Goal: Communication & Community: Answer question/provide support

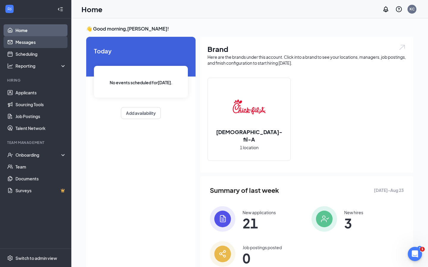
click at [34, 44] on link "Messages" at bounding box center [40, 42] width 51 height 12
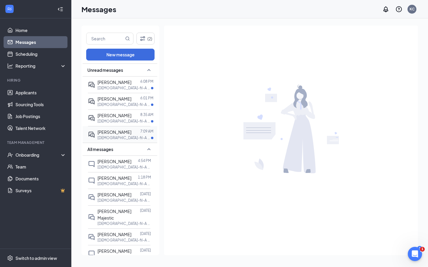
click at [122, 137] on p "[DEMOGRAPHIC_DATA]-fil-A Front of House Team Member at I-5 at [GEOGRAPHIC_DATA]" at bounding box center [123, 138] width 53 height 5
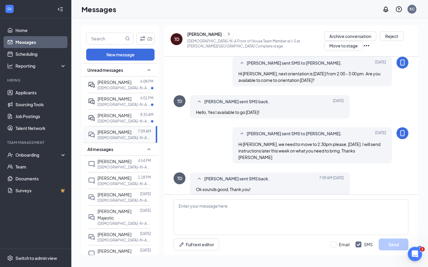
scroll to position [128, 0]
click at [125, 119] on p "[DEMOGRAPHIC_DATA]-fil-A Team Member at I-5 at [GEOGRAPHIC_DATA]" at bounding box center [123, 121] width 53 height 5
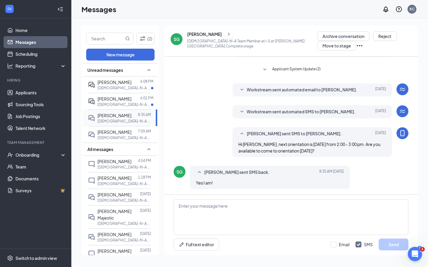
scroll to position [74, 0]
click at [208, 213] on textarea at bounding box center [291, 218] width 235 height 36
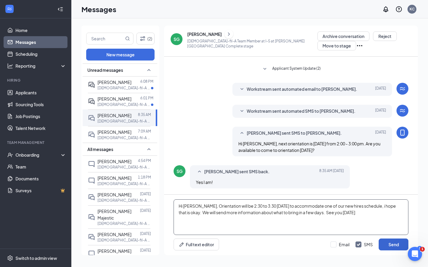
type textarea "Hi [PERSON_NAME], Orientation will be 2:30 to 3:30 [DATE] to accommodate one of…"
click at [387, 248] on button "Send" at bounding box center [394, 245] width 30 height 12
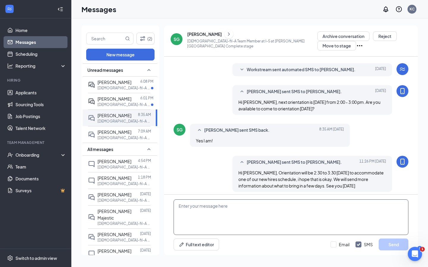
scroll to position [119, 0]
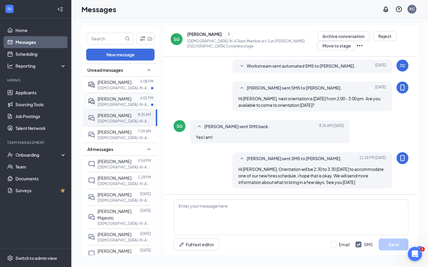
click at [124, 105] on p "[DEMOGRAPHIC_DATA]-fil-A Front of House Team Member at I-5 at [GEOGRAPHIC_DATA]" at bounding box center [123, 104] width 53 height 5
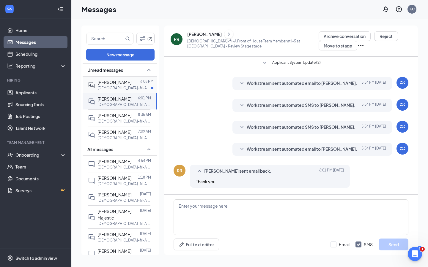
click at [133, 86] on p "[DEMOGRAPHIC_DATA]-fil-A Late Night Team Member (Cleaning Crew) at I-5 at [GEOG…" at bounding box center [123, 88] width 53 height 5
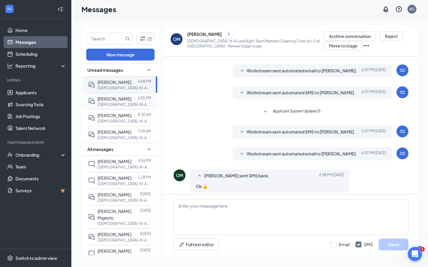
scroll to position [17, 0]
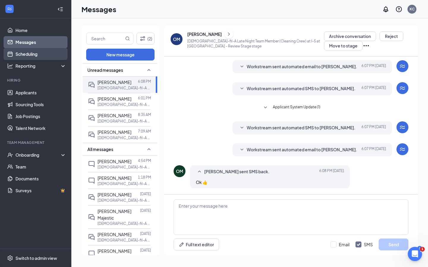
click at [32, 56] on link "Scheduling" at bounding box center [40, 54] width 51 height 12
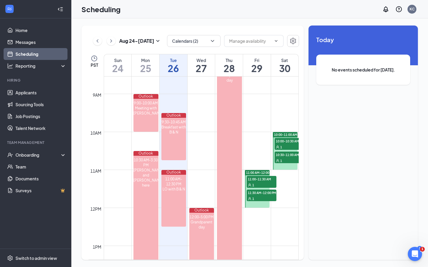
scroll to position [341, 0]
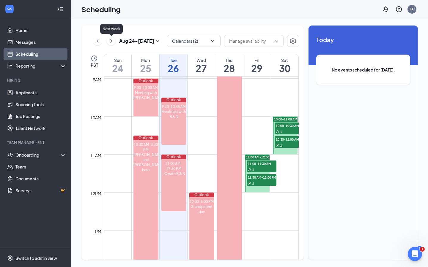
click at [112, 42] on icon "ChevronRight" at bounding box center [111, 40] width 6 height 7
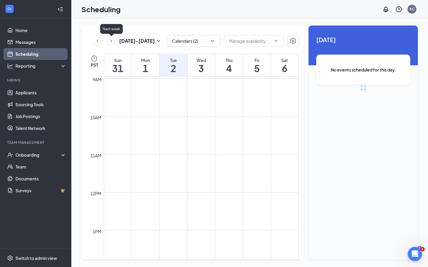
scroll to position [292, 0]
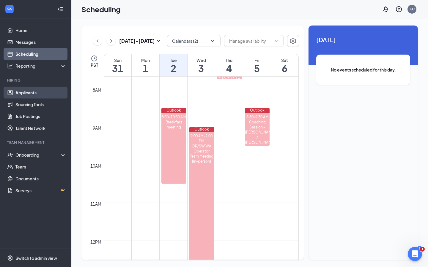
click at [29, 93] on link "Applicants" at bounding box center [40, 93] width 51 height 12
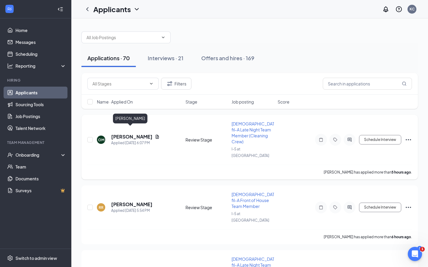
click at [136, 134] on h5 "[PERSON_NAME]" at bounding box center [131, 137] width 41 height 7
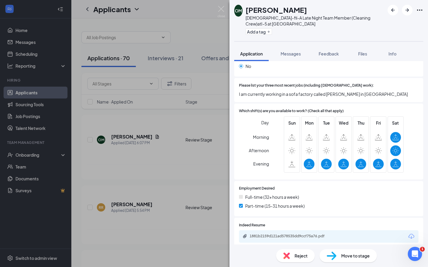
scroll to position [242, 0]
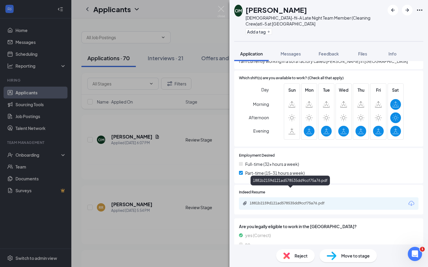
click at [290, 201] on div "1881b2159d121ad578535dd9ccf75a76.pdf" at bounding box center [291, 203] width 83 height 5
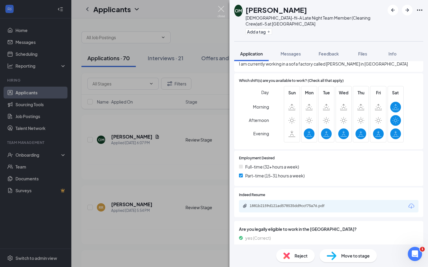
click at [220, 10] on img at bounding box center [221, 12] width 7 height 12
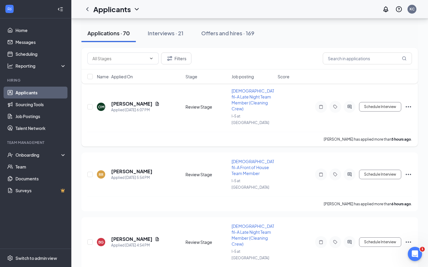
scroll to position [45, 0]
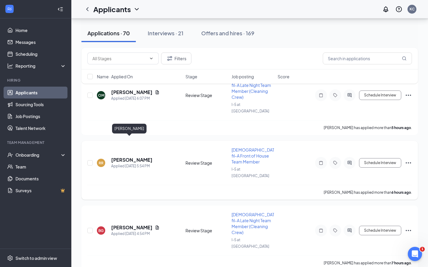
click at [123, 157] on h5 "[PERSON_NAME]" at bounding box center [131, 160] width 41 height 7
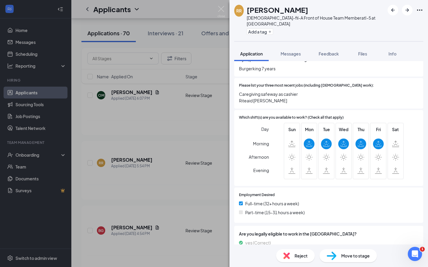
scroll to position [234, 0]
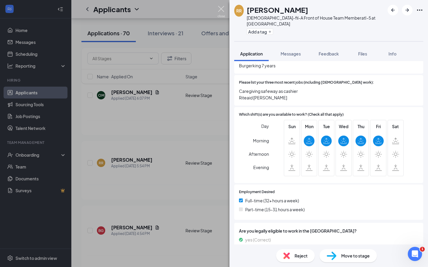
click at [221, 8] on img at bounding box center [221, 12] width 7 height 12
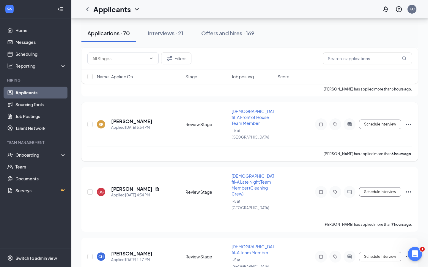
scroll to position [83, 0]
click at [136, 186] on h5 "[PERSON_NAME]" at bounding box center [131, 189] width 41 height 7
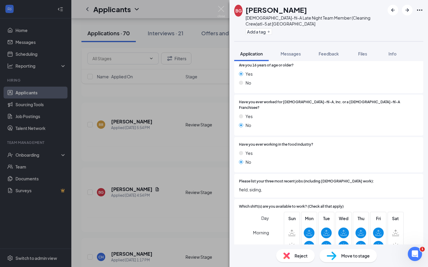
scroll to position [43, 0]
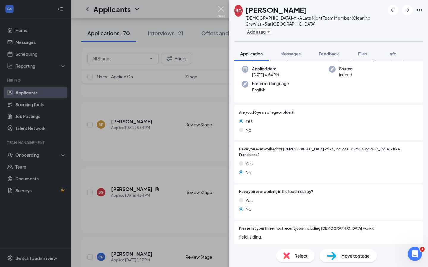
click at [221, 7] on img at bounding box center [221, 12] width 7 height 12
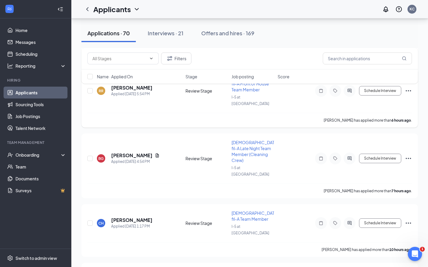
scroll to position [117, 0]
click at [136, 152] on h5 "[PERSON_NAME]" at bounding box center [131, 155] width 41 height 7
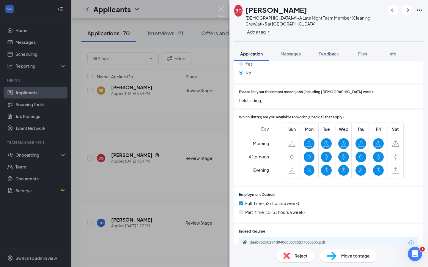
scroll to position [226, 0]
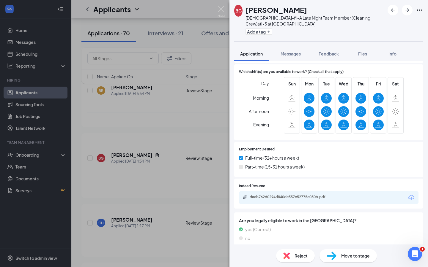
click at [288, 192] on div "daeb762d0294d840dc557c52775c030b.pdf" at bounding box center [328, 198] width 179 height 12
click at [287, 195] on div "daeb762d0294d840dc557c52775c030b.pdf" at bounding box center [291, 197] width 83 height 5
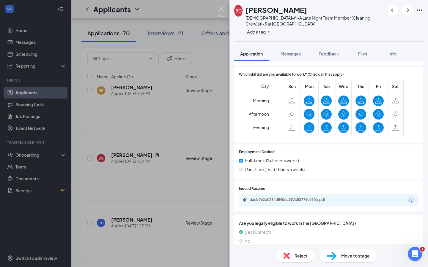
click at [198, 98] on div "BG [PERSON_NAME][DEMOGRAPHIC_DATA]-fil-A Late Night Team Member (Cleaning Crew)…" at bounding box center [214, 133] width 428 height 267
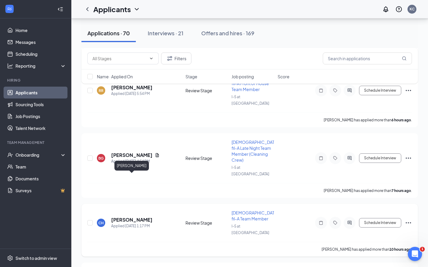
click at [142, 217] on h5 "[PERSON_NAME]" at bounding box center [131, 220] width 41 height 7
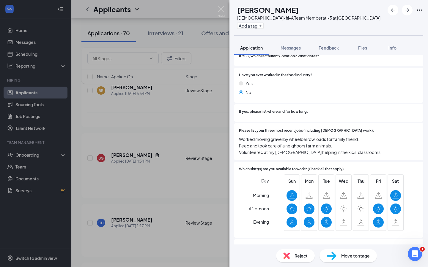
scroll to position [188, 0]
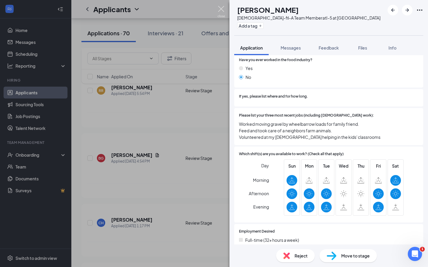
click at [219, 9] on img at bounding box center [221, 12] width 7 height 12
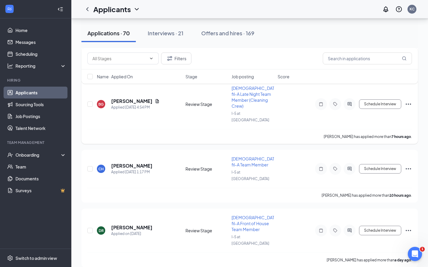
scroll to position [178, 0]
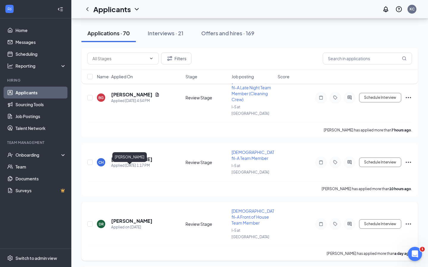
click at [127, 218] on h5 "[PERSON_NAME]" at bounding box center [131, 221] width 41 height 7
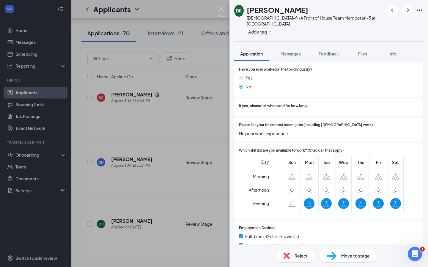
scroll to position [186, 0]
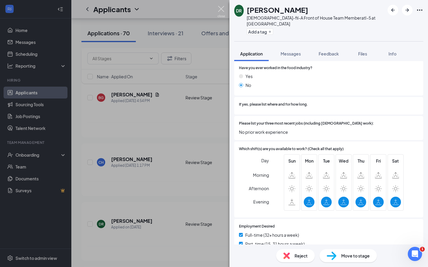
click at [219, 6] on img at bounding box center [221, 12] width 7 height 12
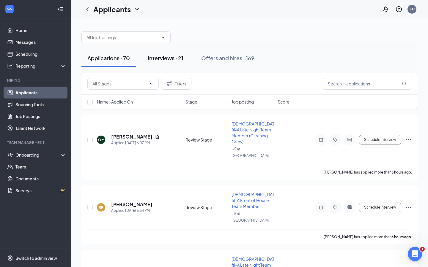
click at [163, 60] on div "Interviews · 21" at bounding box center [166, 57] width 36 height 7
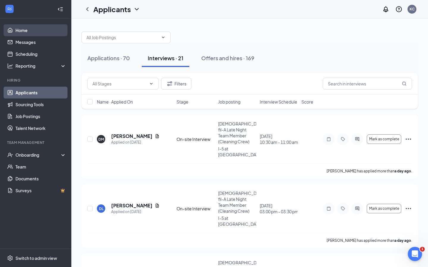
click at [25, 29] on link "Home" at bounding box center [40, 30] width 51 height 12
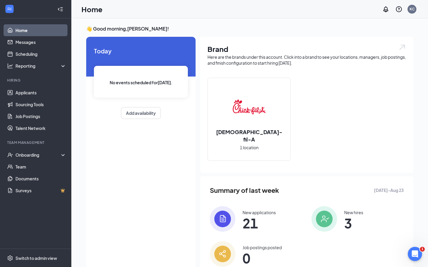
scroll to position [23, 0]
